Goal: Learn about a topic: Learn about a topic

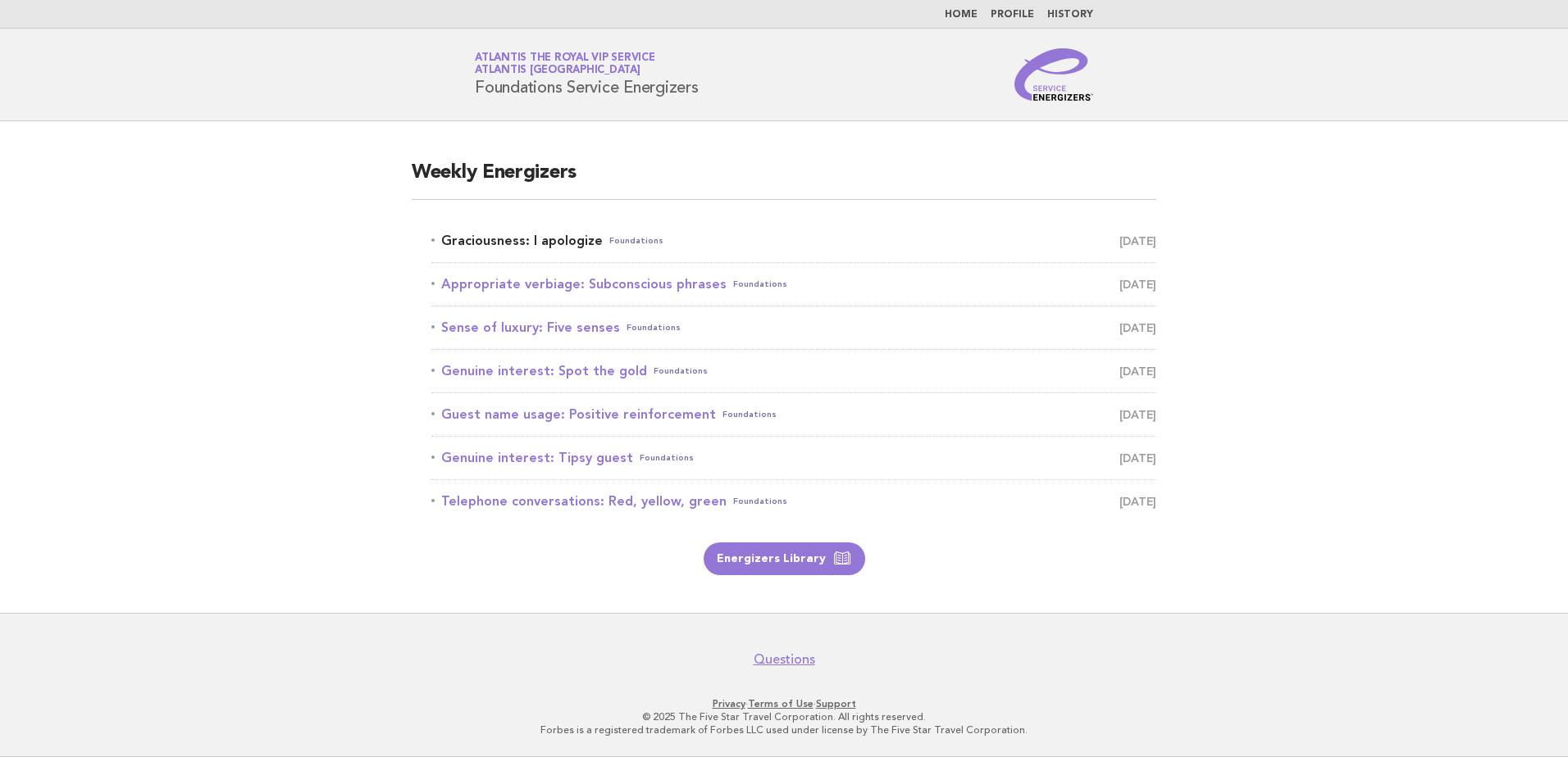
click at [536, 249] on link "Graciousness: I apologize Foundations [DATE]" at bounding box center [793, 241] width 725 height 23
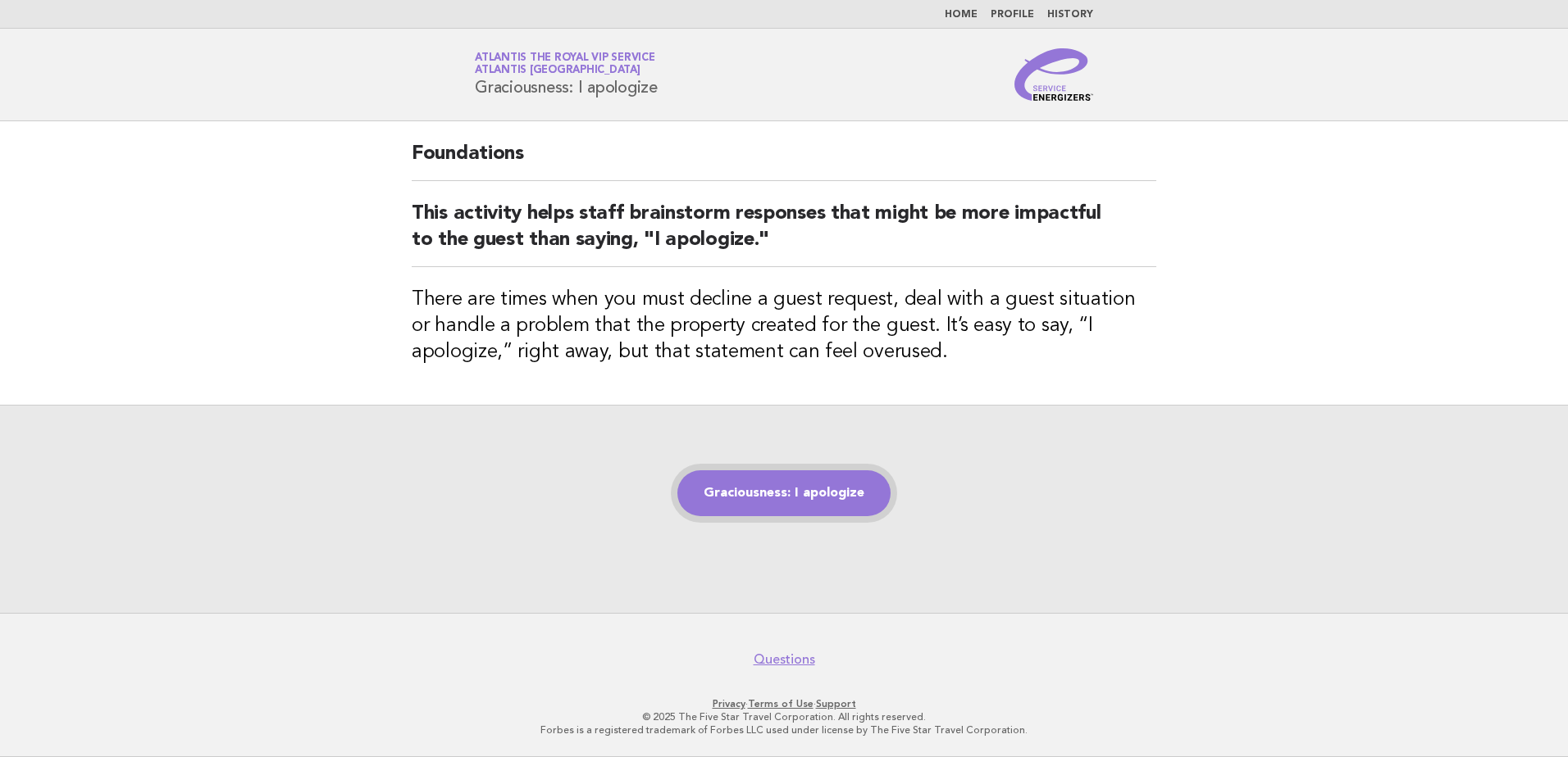
click at [807, 504] on link "Graciousness: I apologize" at bounding box center [784, 493] width 214 height 46
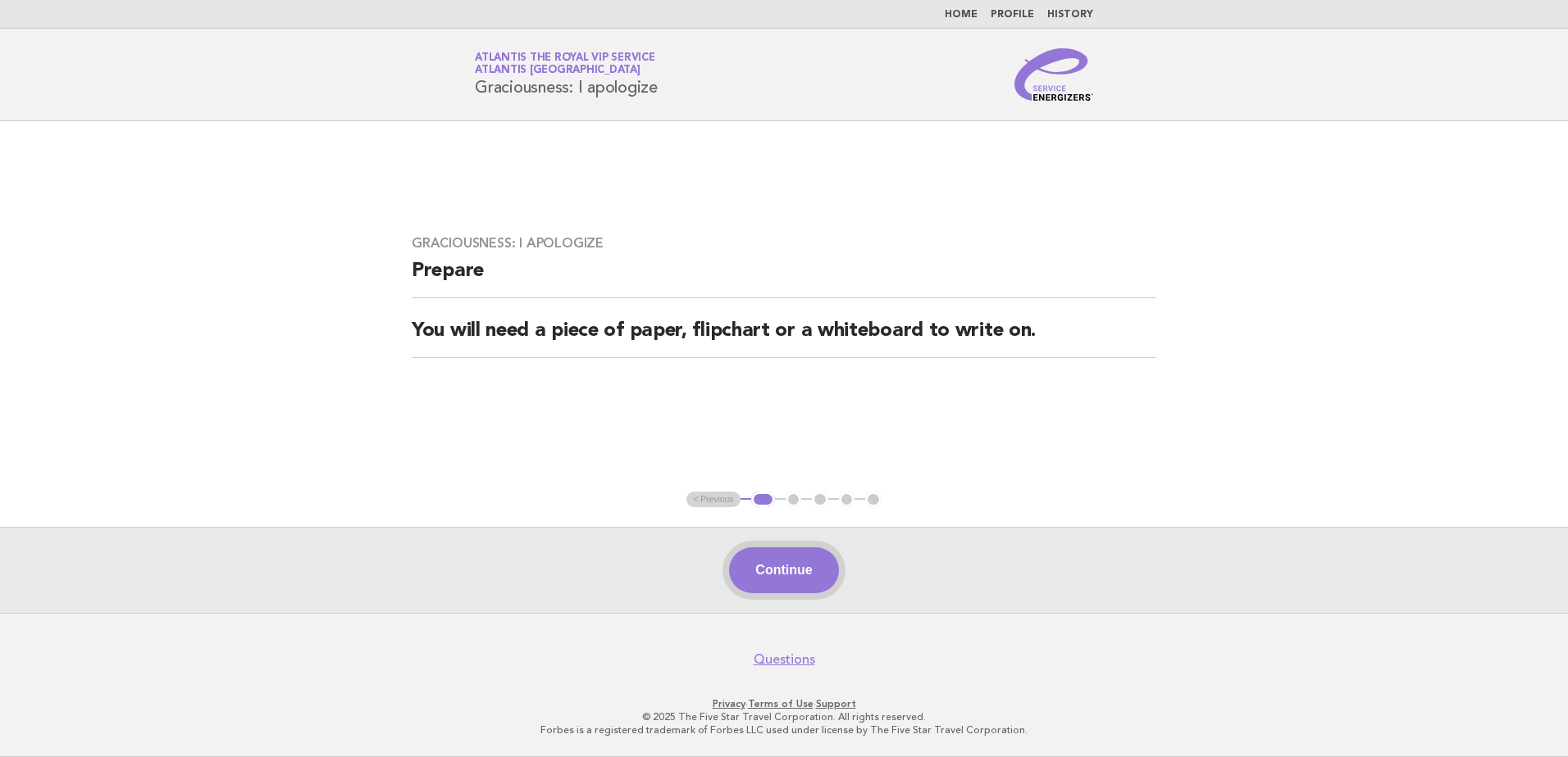
click at [801, 587] on button "Continue" at bounding box center [783, 570] width 109 height 46
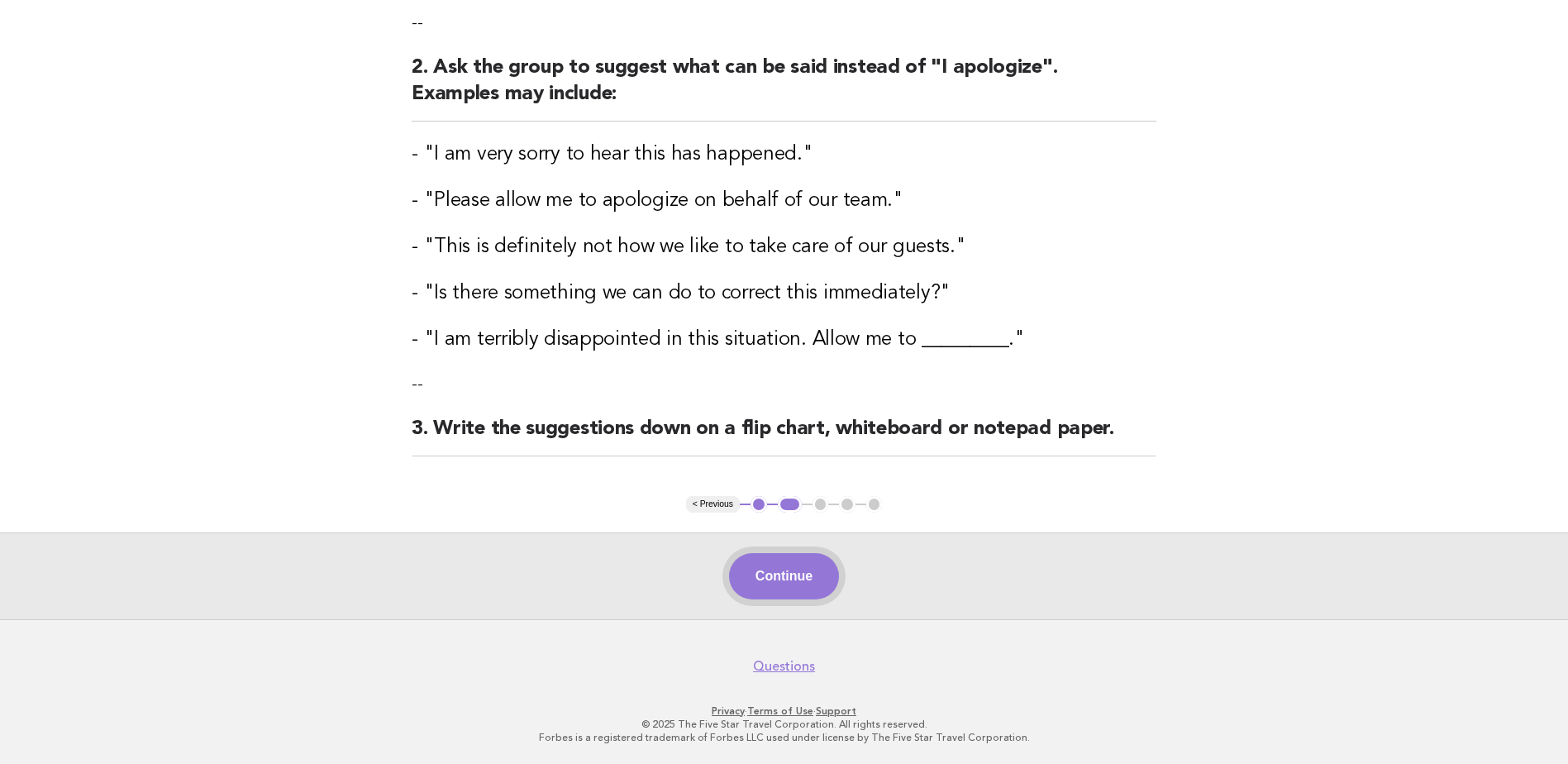
click at [791, 597] on button "Continue" at bounding box center [784, 576] width 110 height 46
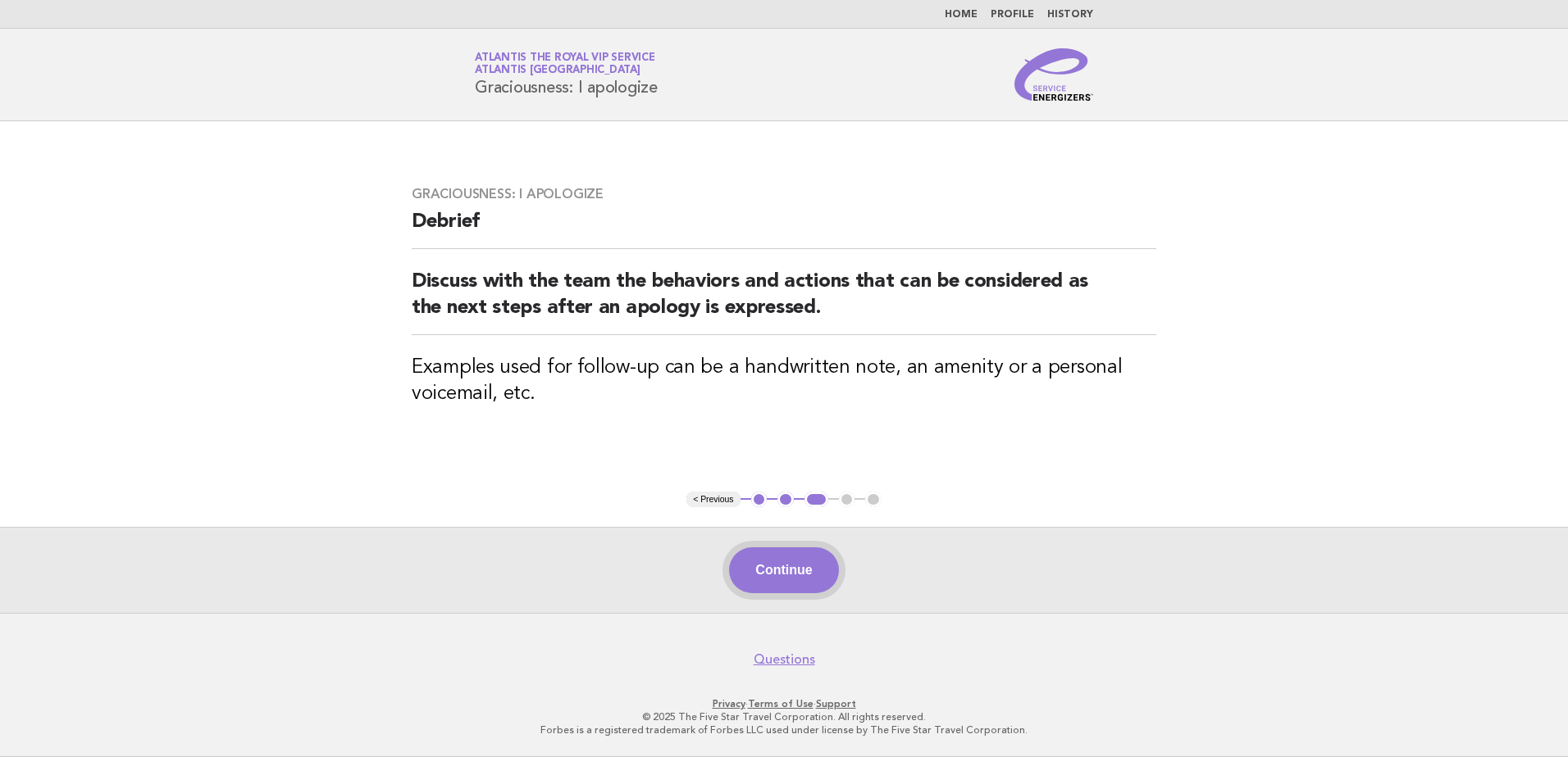
click at [768, 588] on button "Continue" at bounding box center [783, 570] width 109 height 46
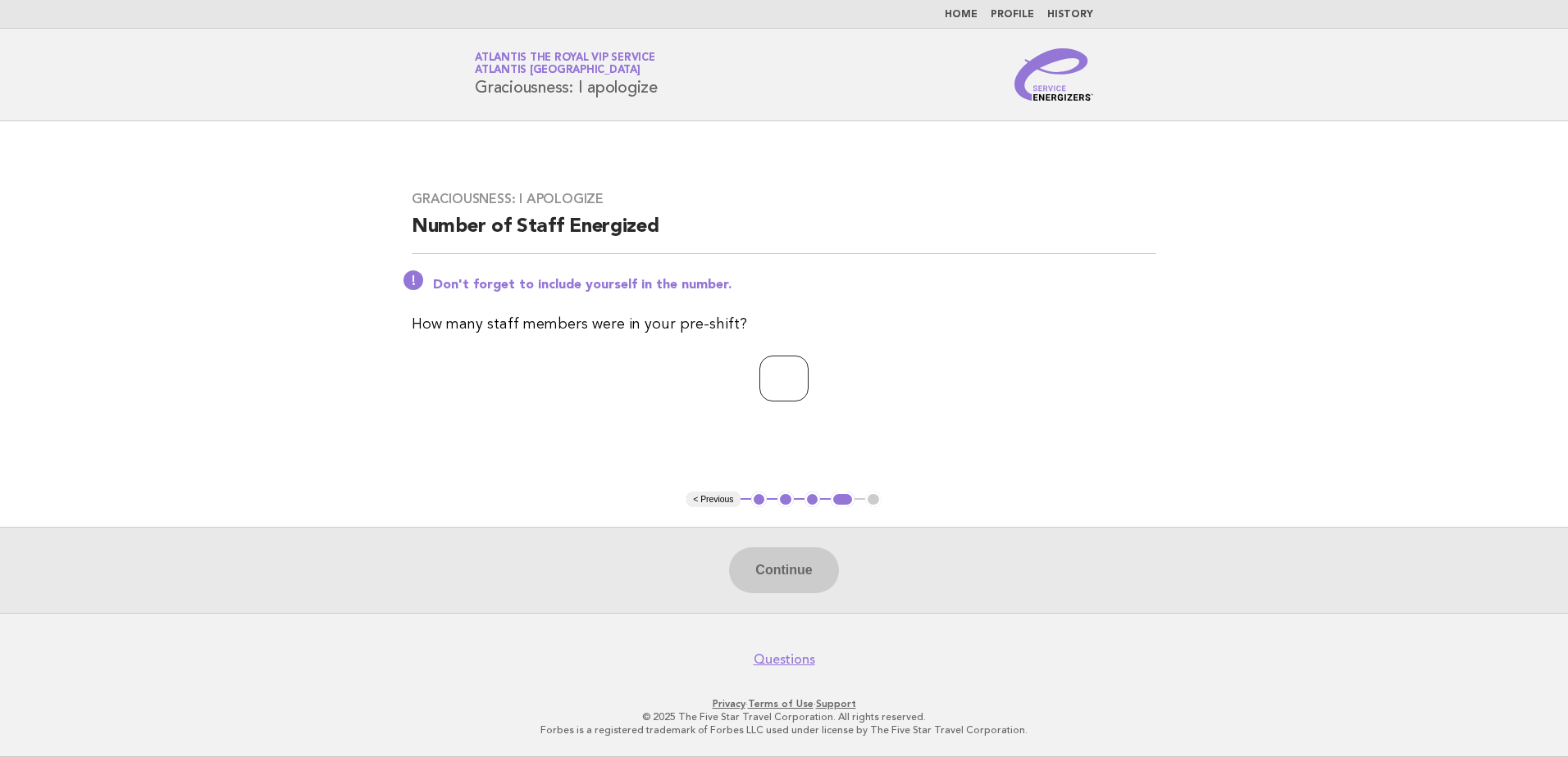
click at [781, 360] on input "number" at bounding box center [784, 378] width 49 height 46
type input "**"
click at [794, 550] on button "Continue" at bounding box center [783, 570] width 109 height 46
